Goal: Task Accomplishment & Management: Use online tool/utility

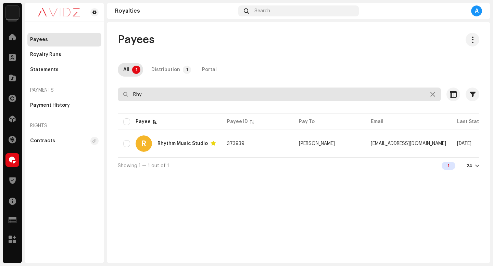
click at [313, 91] on input "Rhy" at bounding box center [279, 95] width 323 height 14
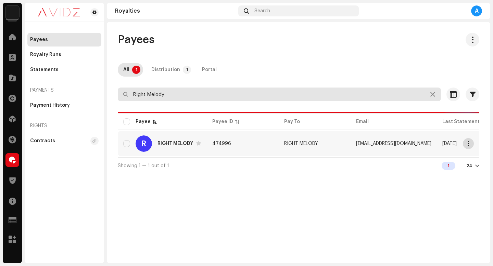
type input "Right Melody"
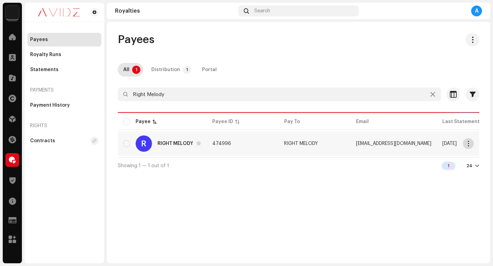
click at [467, 143] on span "button" at bounding box center [468, 143] width 5 height 5
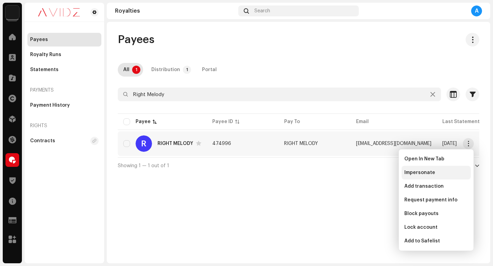
click at [455, 176] on div "Impersonate" at bounding box center [435, 173] width 69 height 14
